Goal: Task Accomplishment & Management: Manage account settings

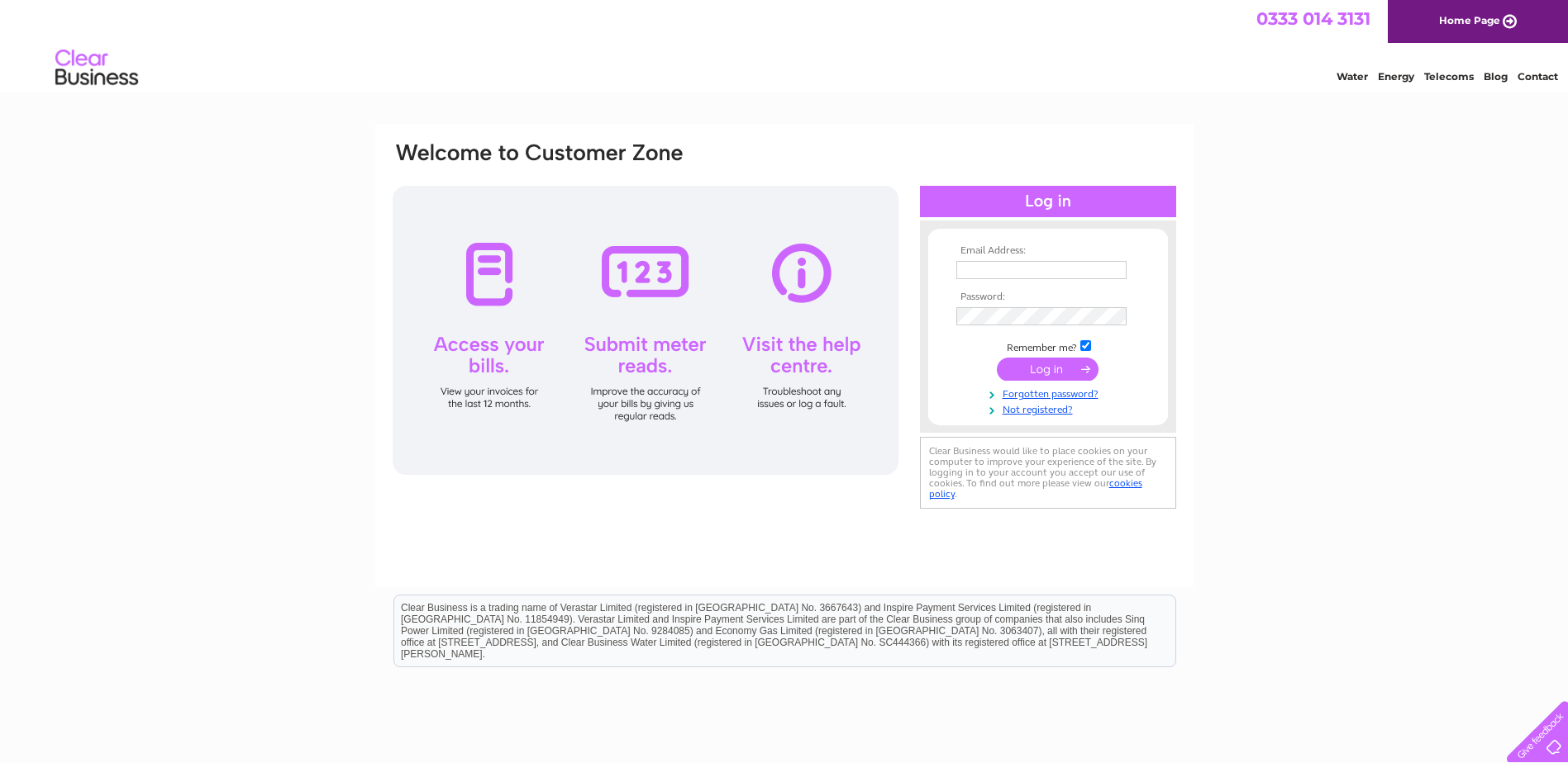
type input "[EMAIL_ADDRESS][DOMAIN_NAME]"
click at [1056, 372] on input "submit" at bounding box center [1048, 369] width 102 height 23
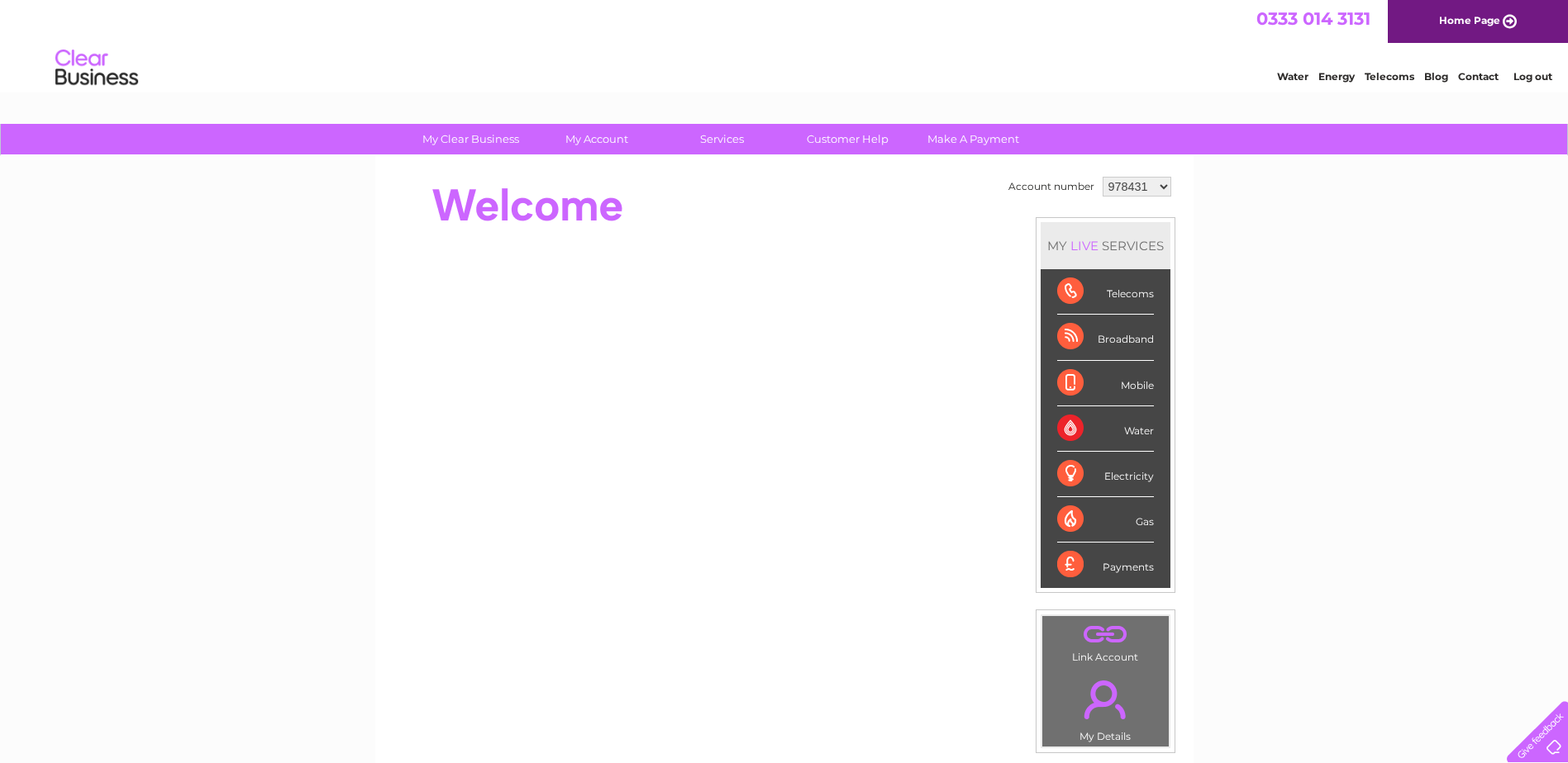
click at [1148, 184] on select "978431 1137420" at bounding box center [1137, 187] width 69 height 20
select select "1137420"
click at [1103, 177] on select "978431 1137420" at bounding box center [1137, 187] width 69 height 20
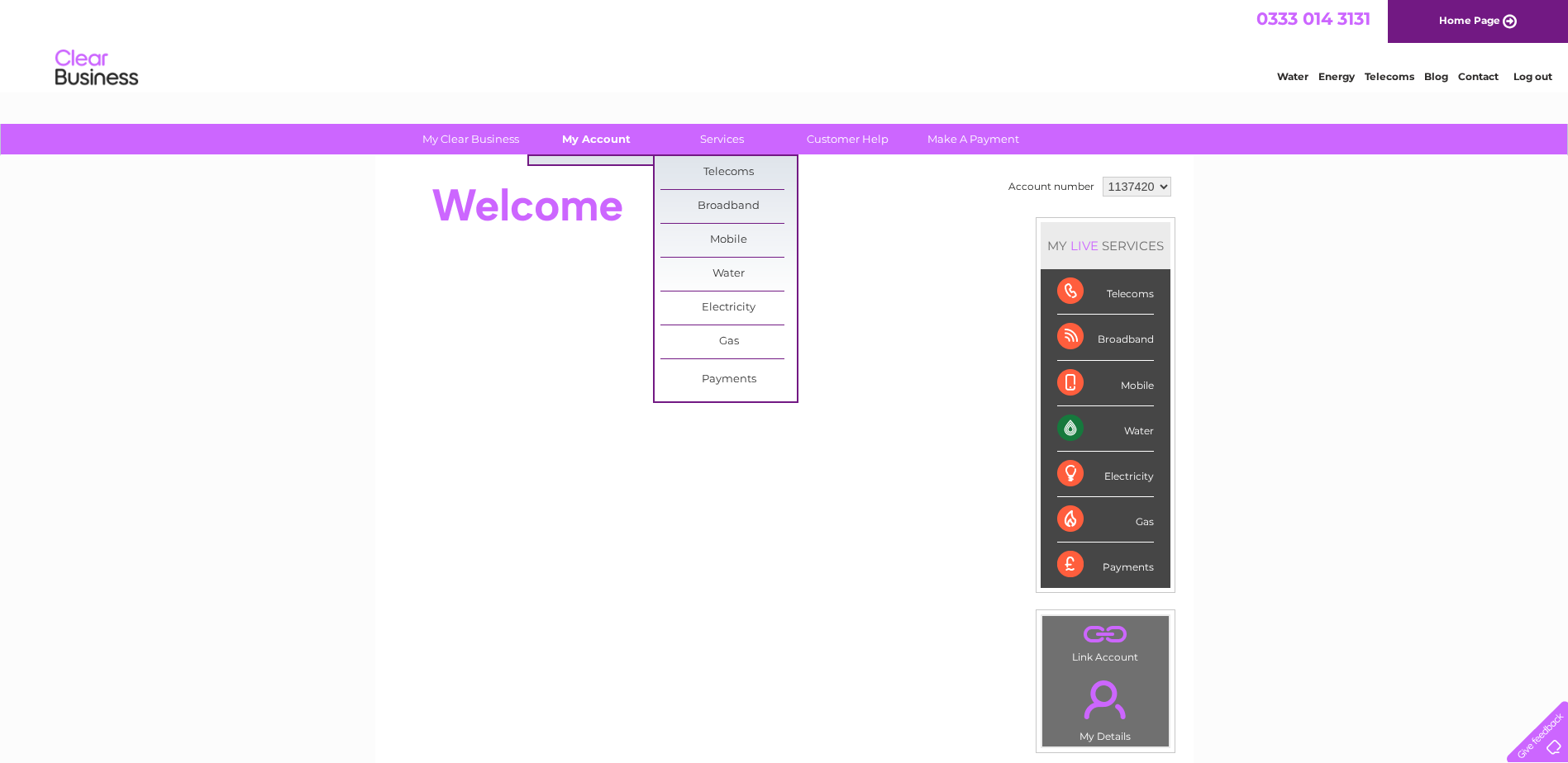
click at [620, 144] on link "My Account" at bounding box center [596, 140] width 136 height 30
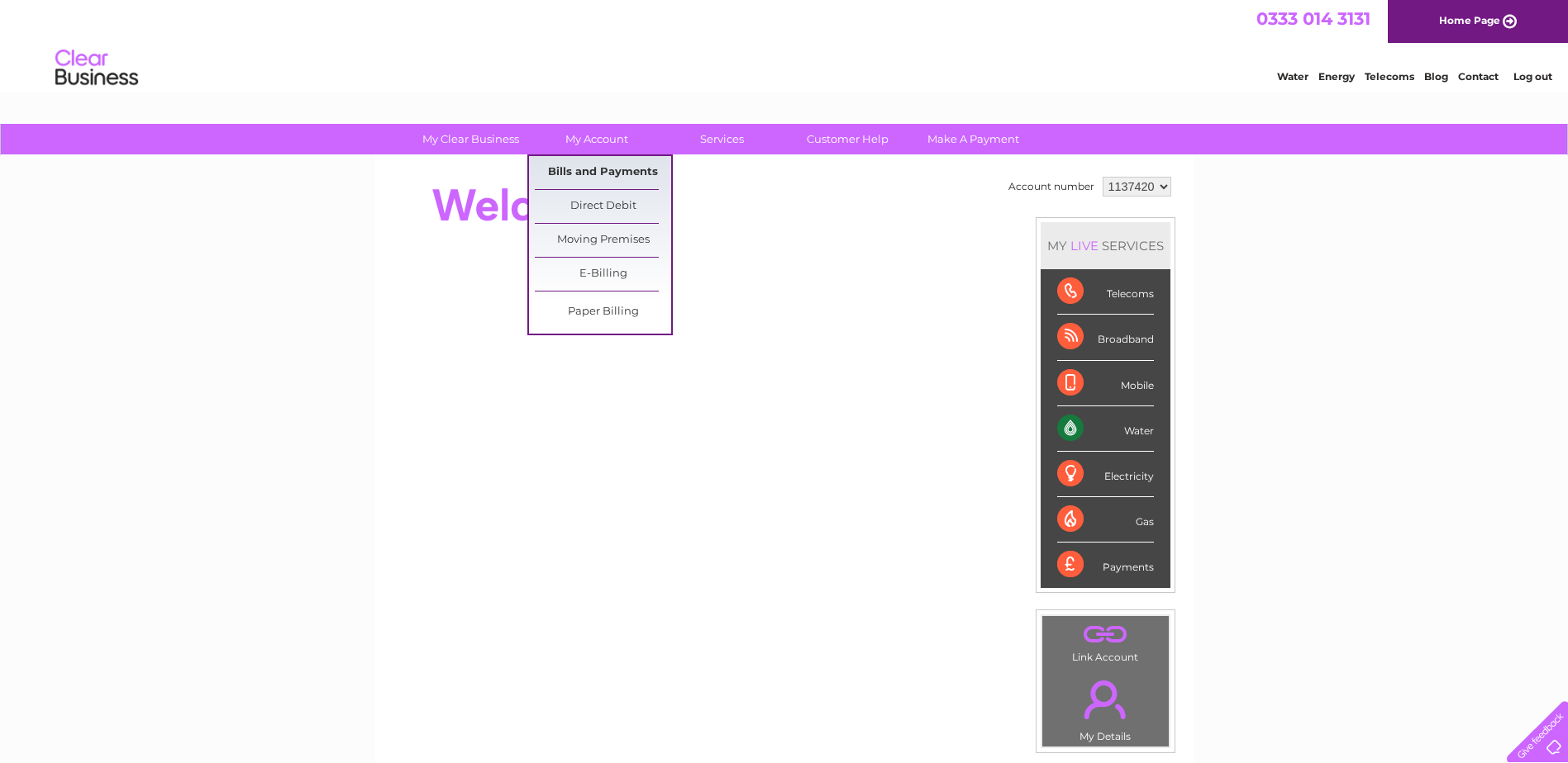
click at [622, 178] on link "Bills and Payments" at bounding box center [602, 173] width 136 height 33
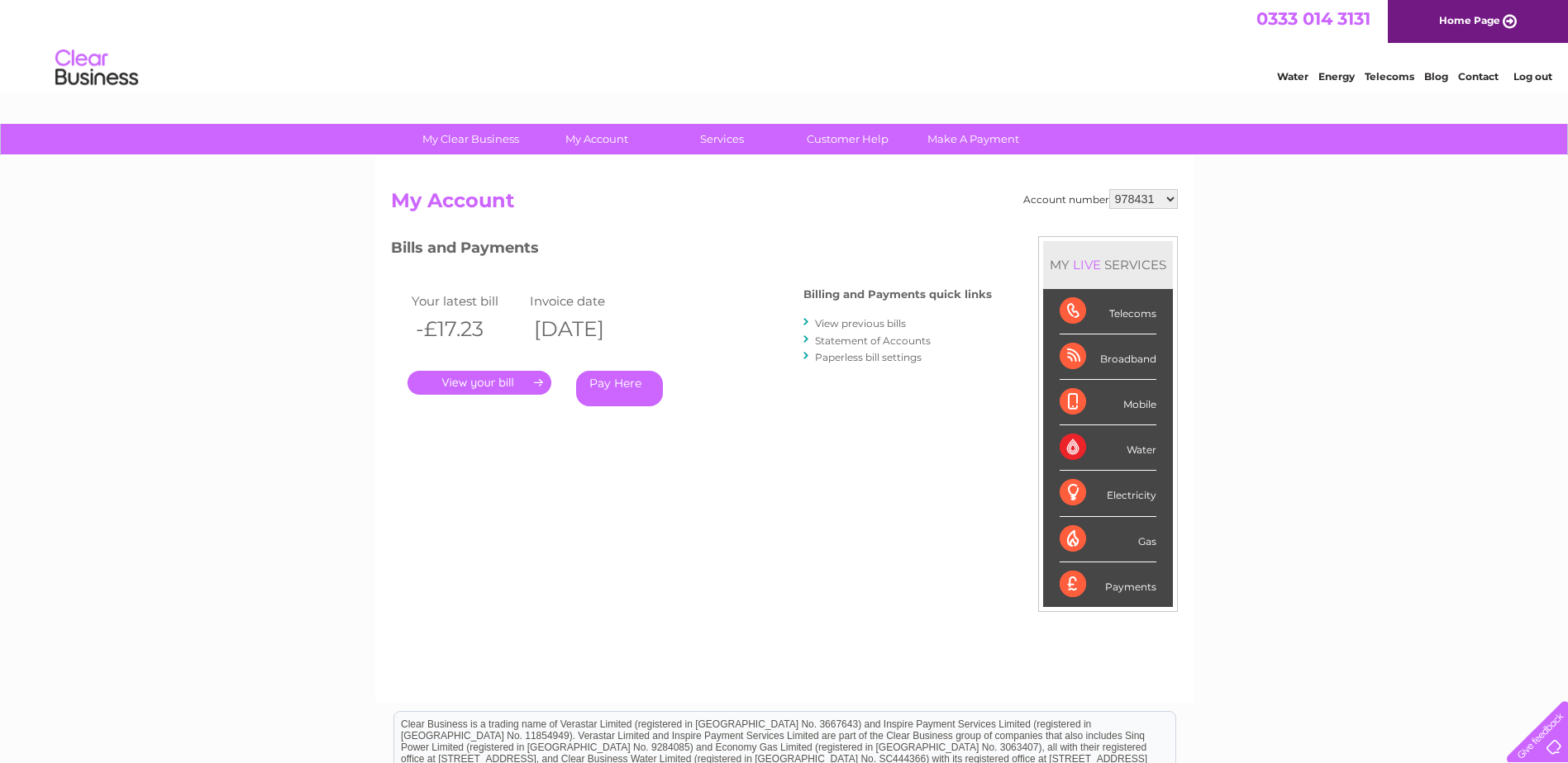
click at [544, 383] on link "." at bounding box center [479, 383] width 144 height 24
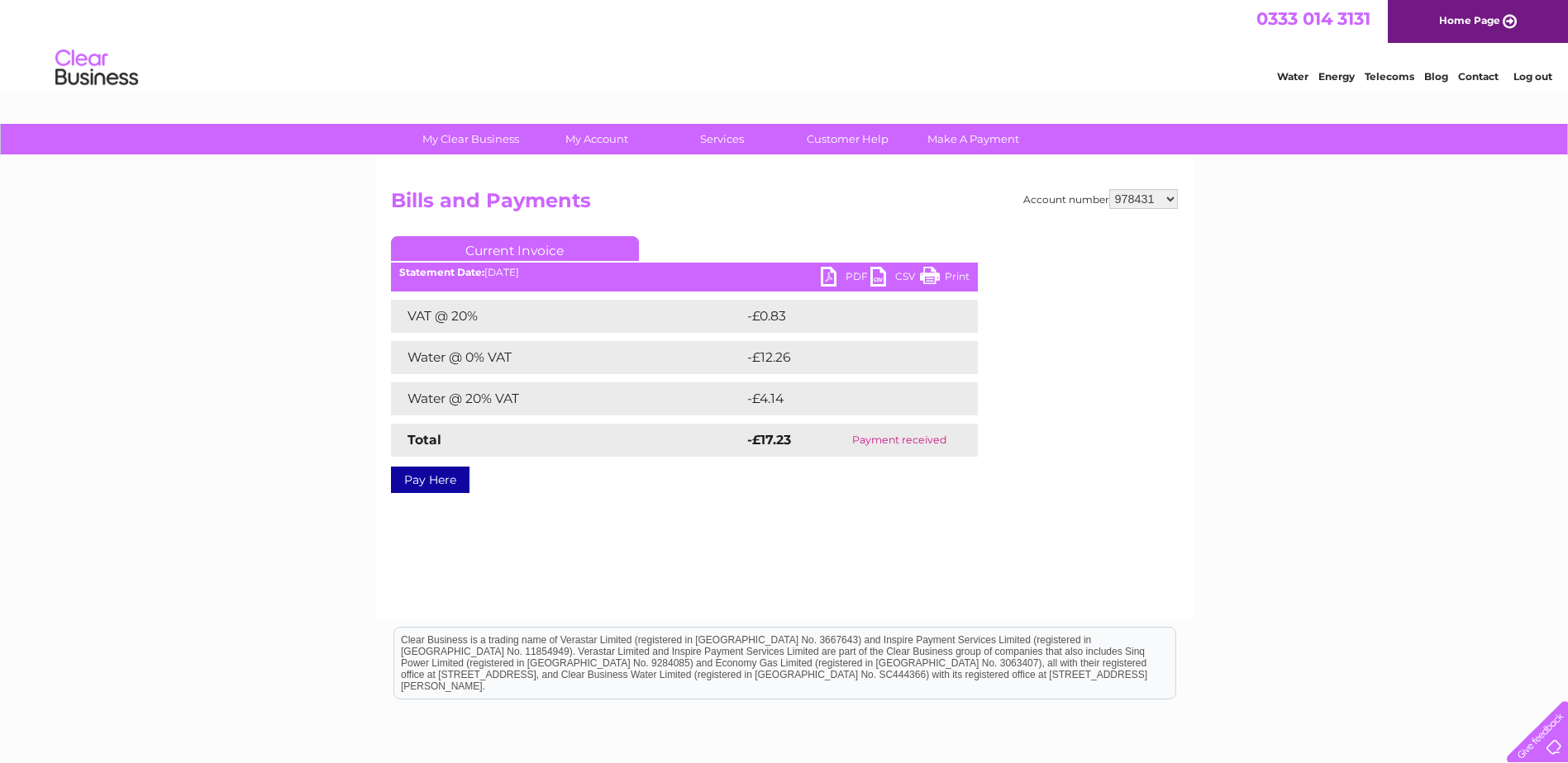
click at [1134, 200] on select "978431 1137420" at bounding box center [1143, 199] width 69 height 20
select select "1137420"
click at [1110, 189] on select "978431 1137420" at bounding box center [1143, 199] width 69 height 20
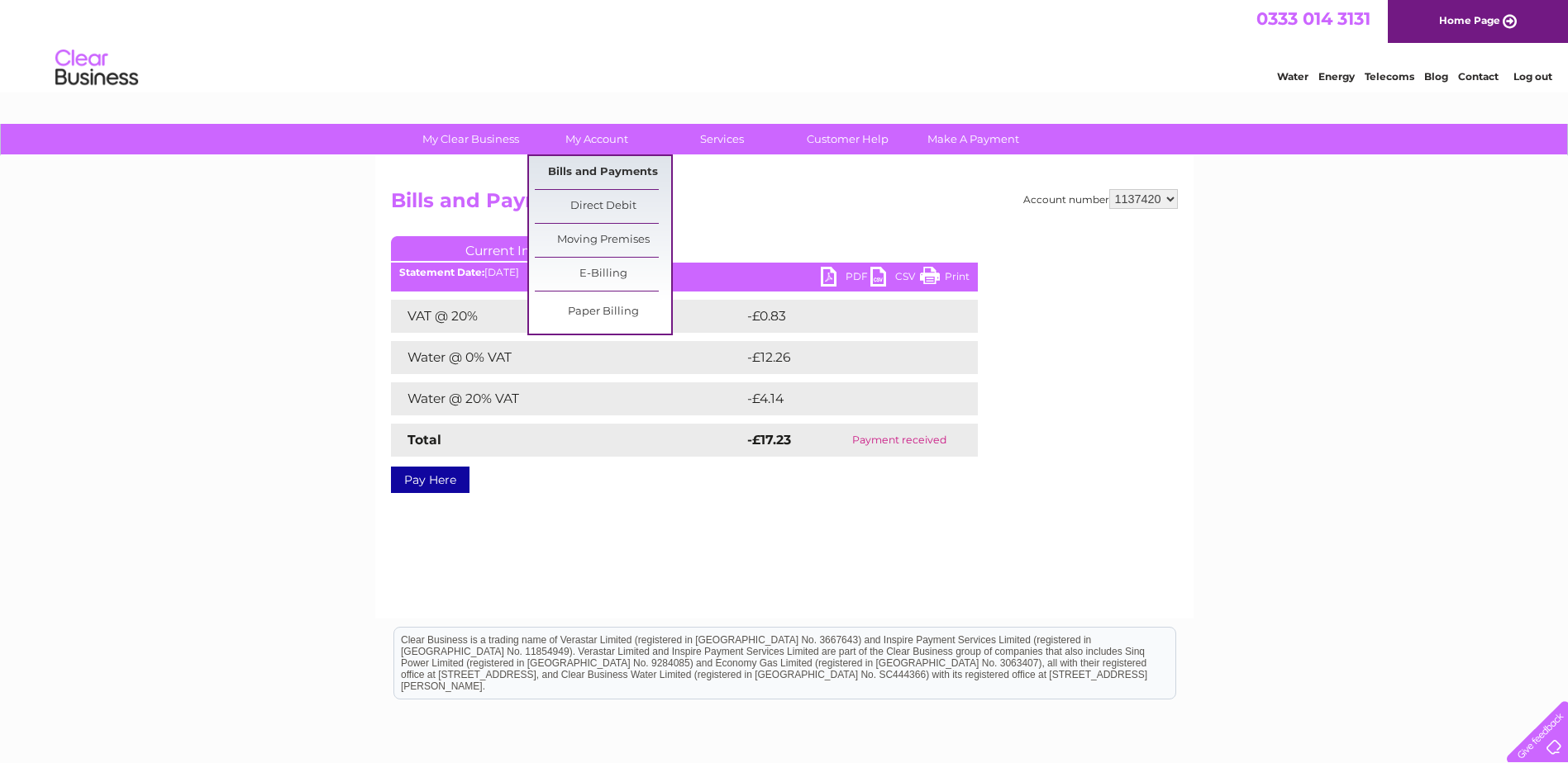
click at [598, 175] on link "Bills and Payments" at bounding box center [602, 173] width 136 height 33
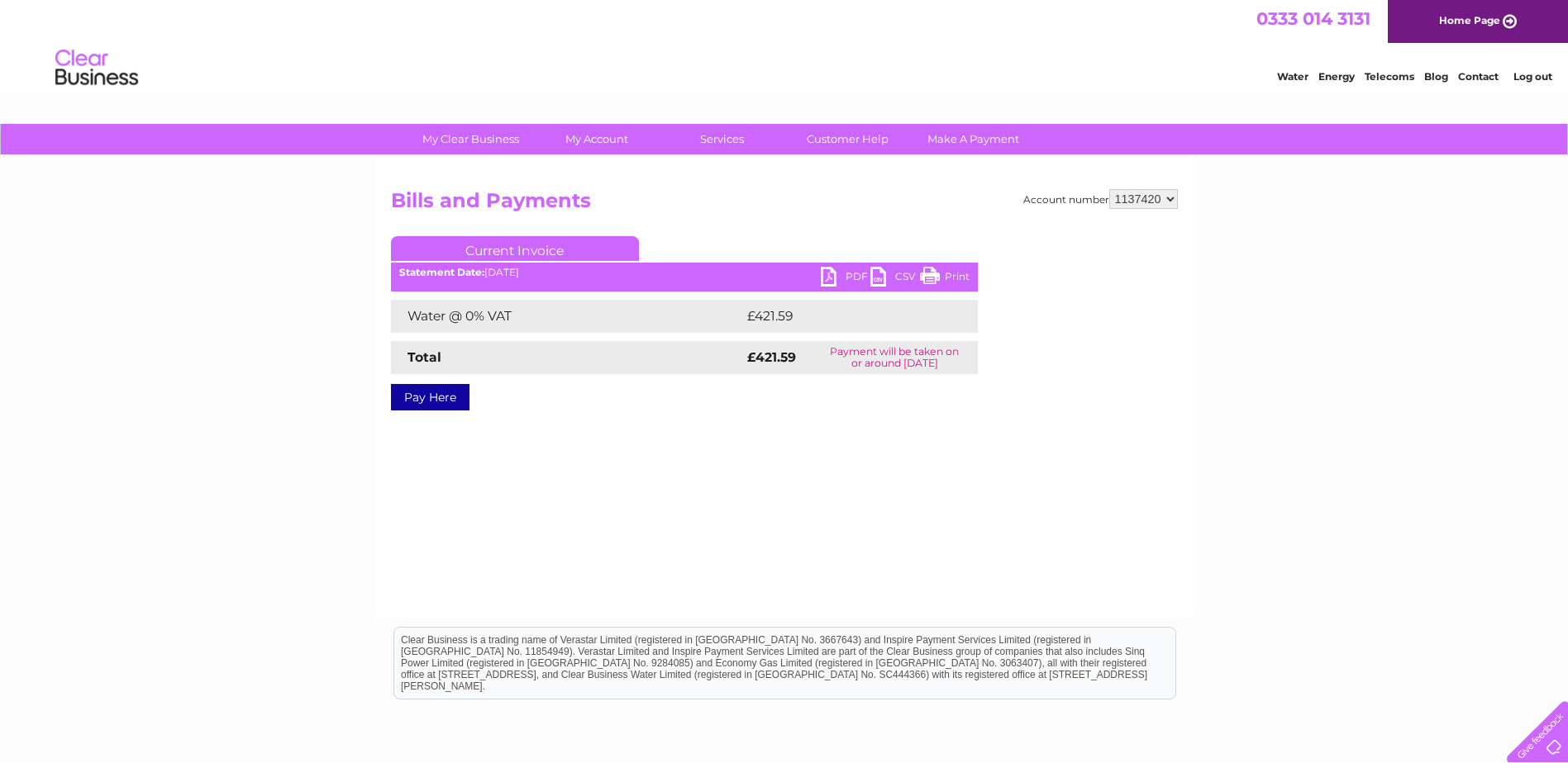
click at [834, 279] on link "PDF" at bounding box center [845, 278] width 49 height 24
click at [407, 90] on div "Water Energy Telecoms Blog Contact Log out" at bounding box center [784, 70] width 1568 height 54
